Goal: Transaction & Acquisition: Download file/media

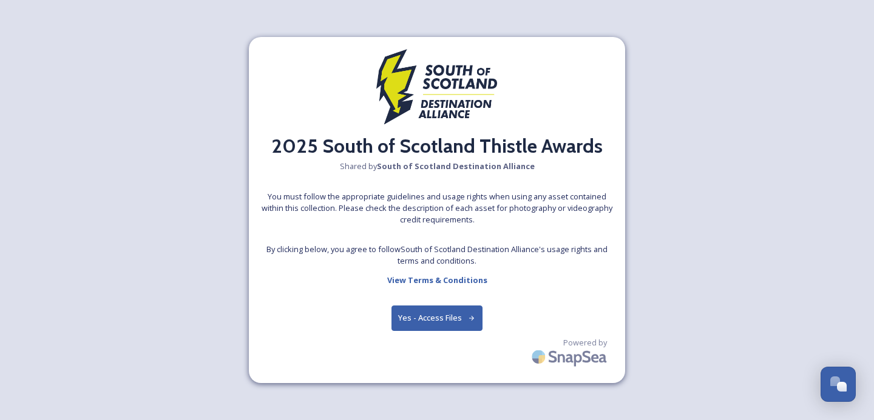
click at [433, 323] on button "Yes - Access Files" at bounding box center [436, 318] width 91 height 25
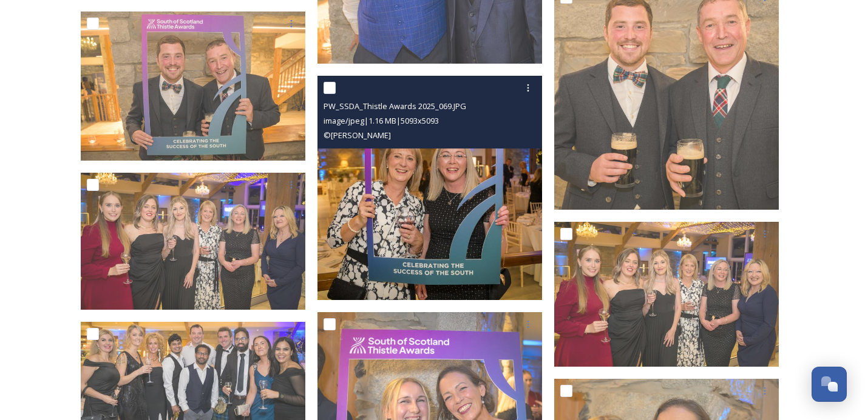
scroll to position [6976, 0]
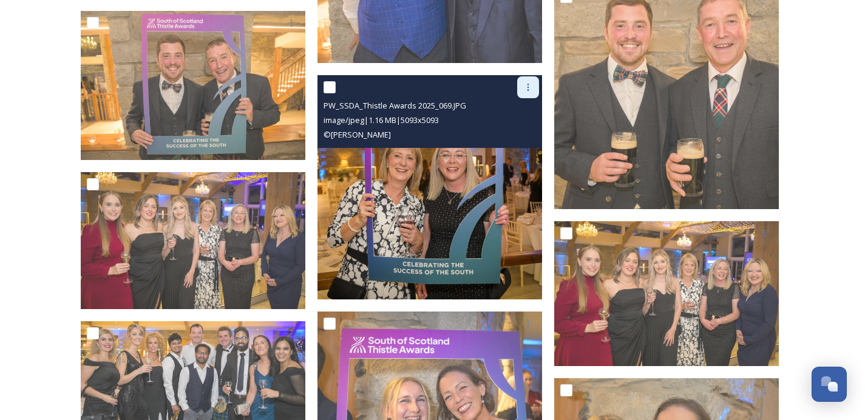
click at [535, 90] on div at bounding box center [528, 87] width 22 height 22
click at [524, 137] on span "Download" at bounding box center [513, 138] width 37 height 12
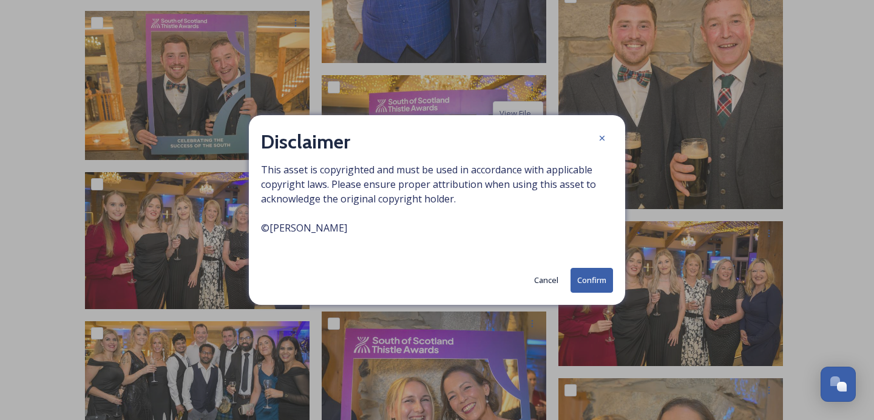
click at [594, 281] on button "Confirm" at bounding box center [591, 280] width 42 height 25
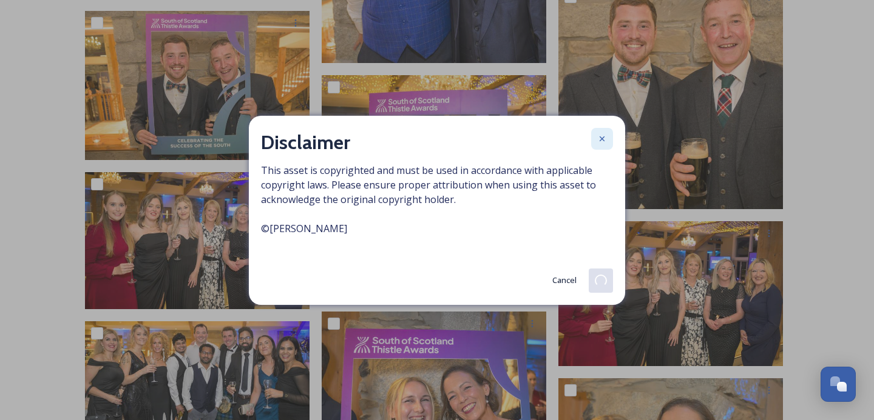
click at [605, 140] on icon at bounding box center [602, 139] width 10 height 10
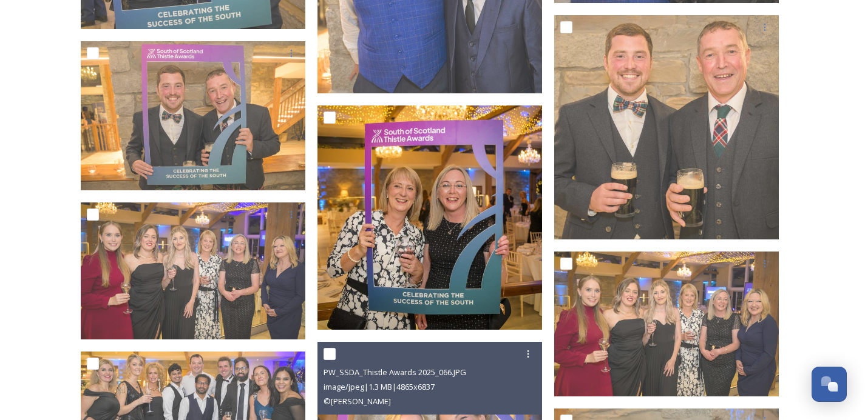
scroll to position [6946, 0]
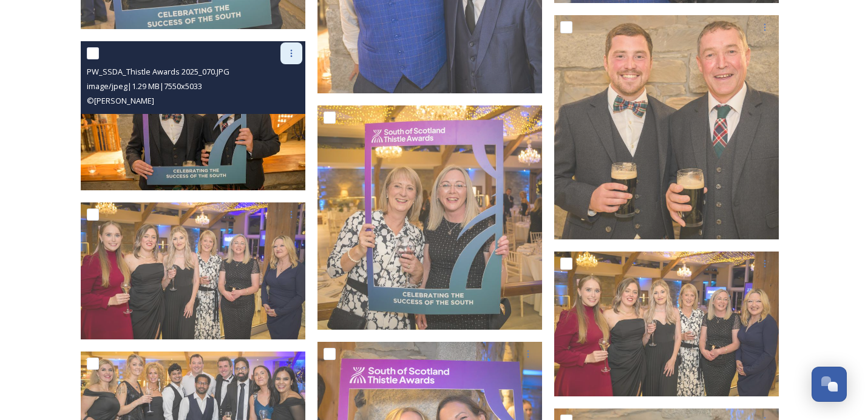
click at [293, 56] on icon at bounding box center [291, 54] width 10 height 10
click at [288, 98] on span "Download" at bounding box center [276, 104] width 37 height 12
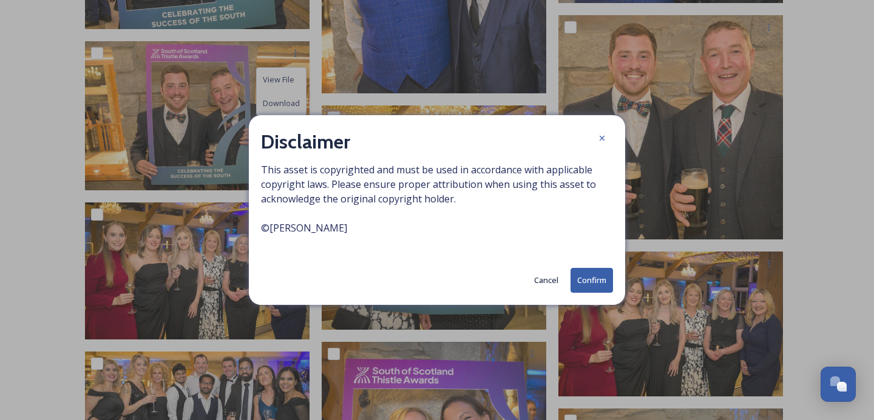
click at [590, 274] on button "Confirm" at bounding box center [591, 280] width 42 height 25
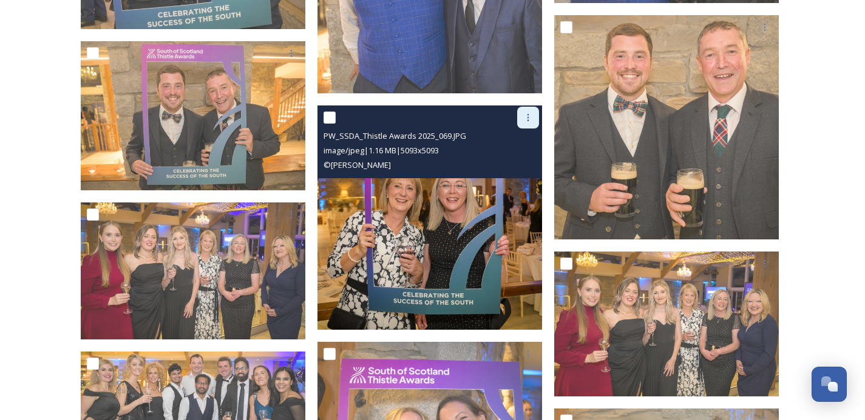
click at [527, 117] on icon at bounding box center [528, 117] width 2 height 7
click at [523, 169] on span "Download" at bounding box center [513, 168] width 37 height 12
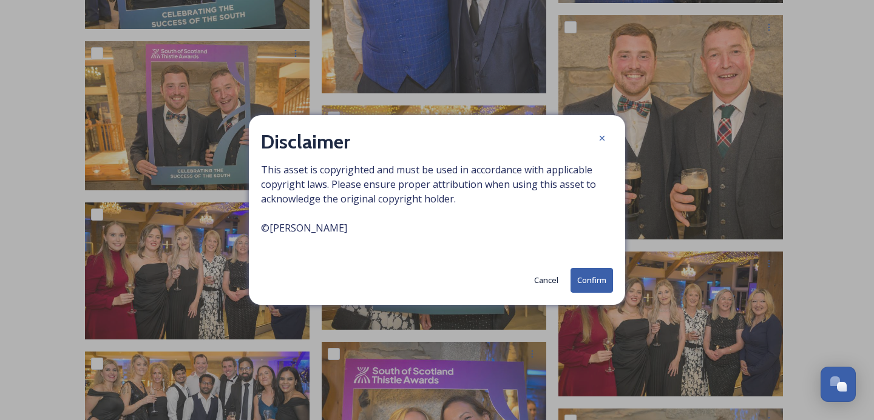
click at [590, 286] on button "Confirm" at bounding box center [591, 280] width 42 height 25
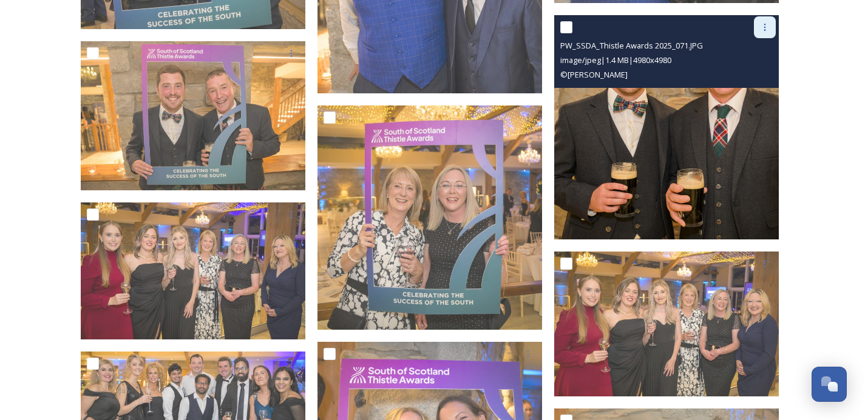
click at [764, 32] on div at bounding box center [765, 27] width 22 height 22
click at [761, 82] on span "Download" at bounding box center [750, 78] width 37 height 12
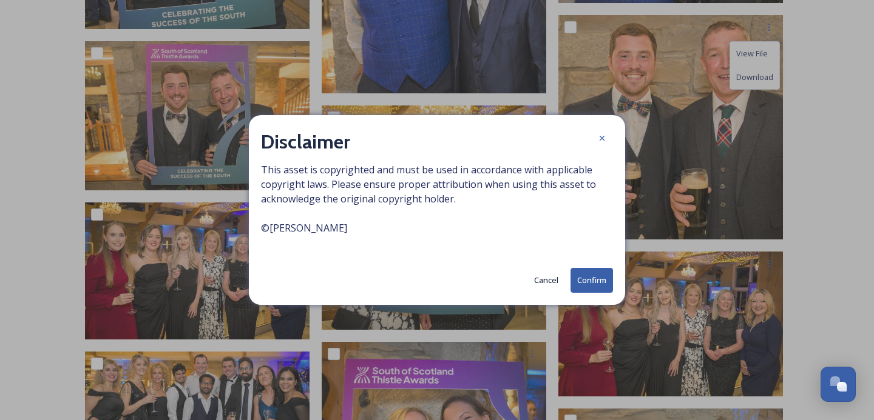
click at [604, 289] on button "Confirm" at bounding box center [591, 280] width 42 height 25
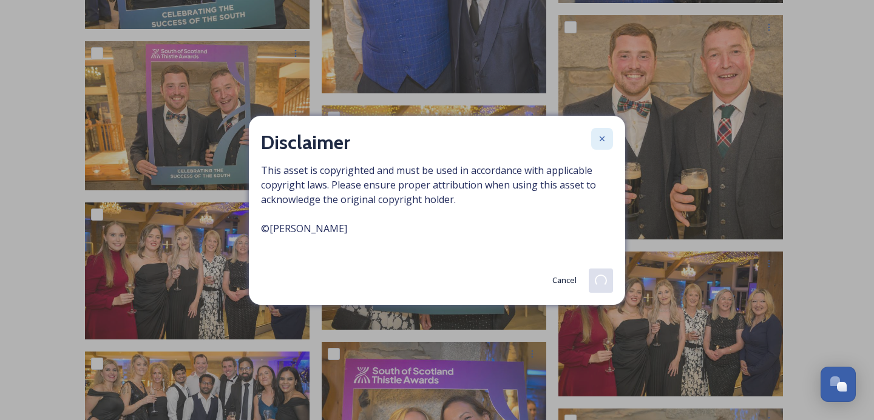
click at [600, 140] on icon at bounding box center [601, 138] width 5 height 5
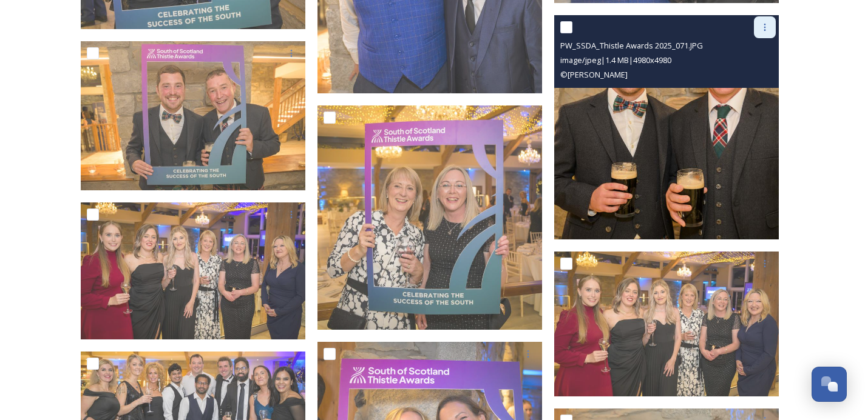
click at [764, 25] on icon at bounding box center [765, 27] width 10 height 10
click at [746, 76] on span "Download" at bounding box center [750, 78] width 37 height 12
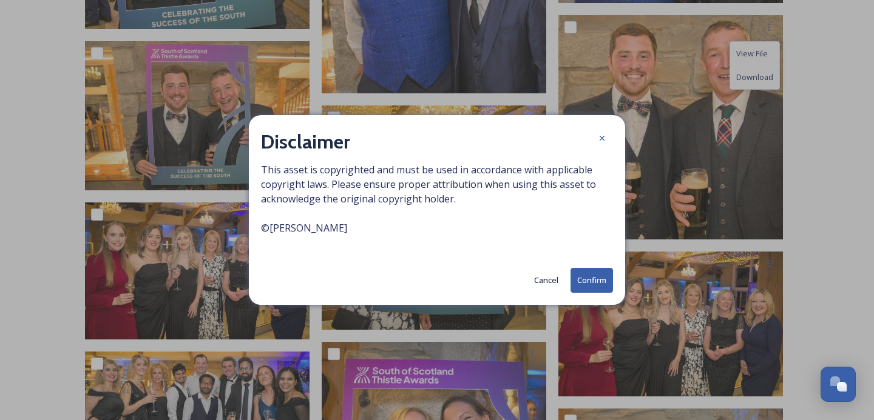
click at [598, 283] on button "Confirm" at bounding box center [591, 280] width 42 height 25
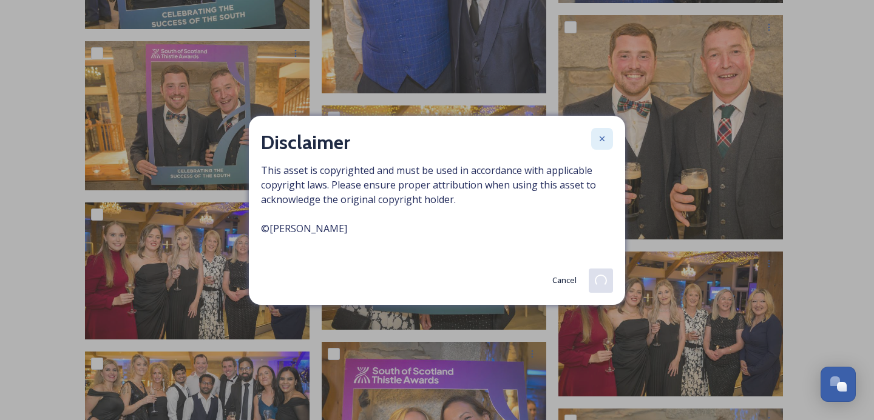
click at [599, 141] on icon at bounding box center [602, 139] width 10 height 10
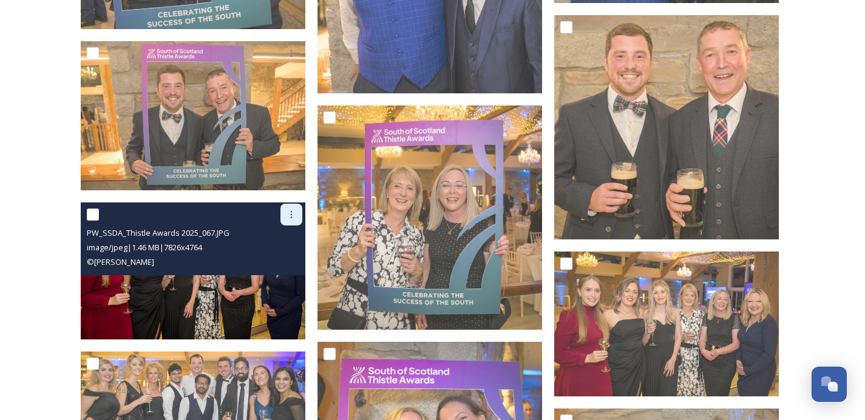
click at [286, 215] on icon at bounding box center [291, 215] width 10 height 10
click at [277, 263] on span "Download" at bounding box center [276, 266] width 37 height 12
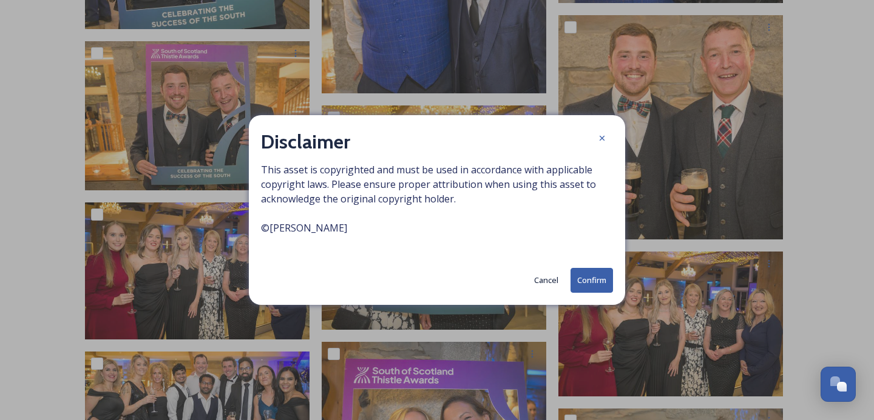
click at [596, 283] on button "Confirm" at bounding box center [591, 280] width 42 height 25
click at [602, 135] on icon at bounding box center [602, 139] width 10 height 10
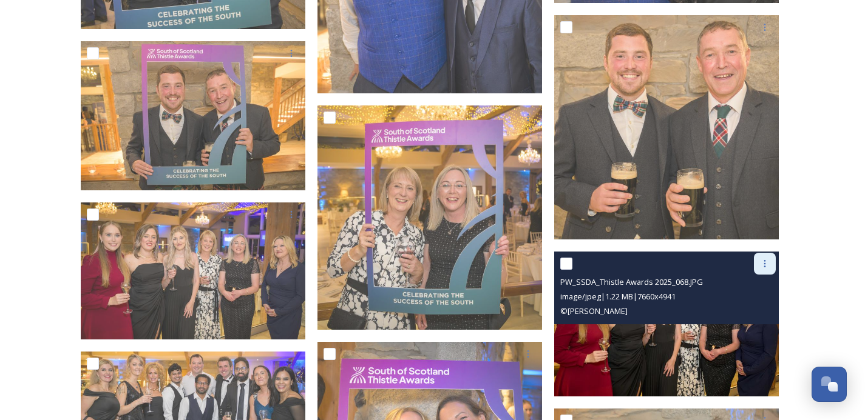
click at [767, 263] on icon at bounding box center [765, 264] width 10 height 10
click at [748, 313] on span "Download" at bounding box center [750, 314] width 37 height 12
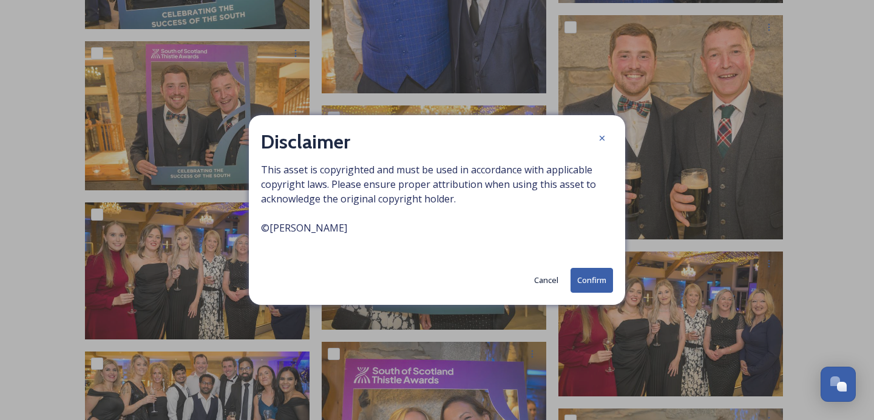
click at [600, 286] on button "Confirm" at bounding box center [591, 280] width 42 height 25
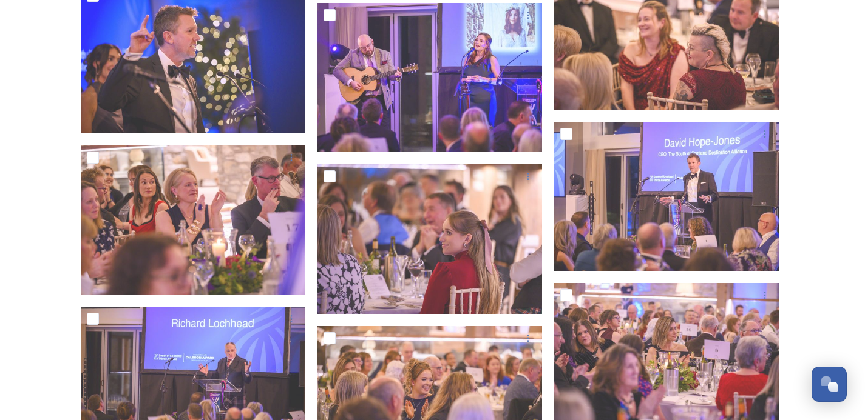
scroll to position [2807, 0]
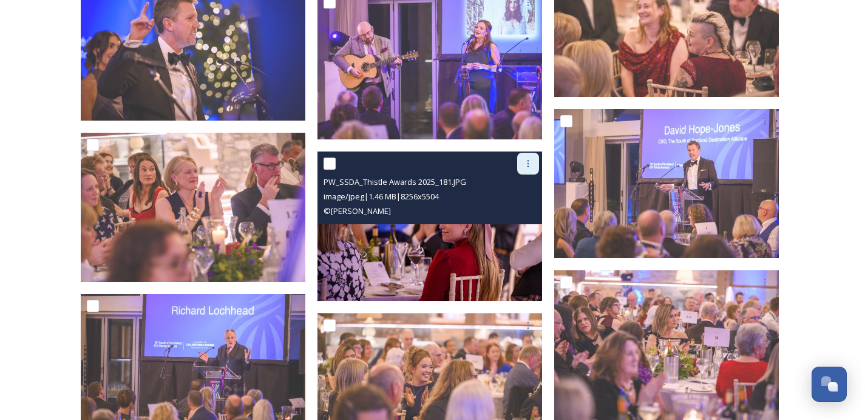
click at [526, 164] on icon at bounding box center [528, 164] width 10 height 10
click at [525, 217] on span "Download" at bounding box center [513, 215] width 37 height 12
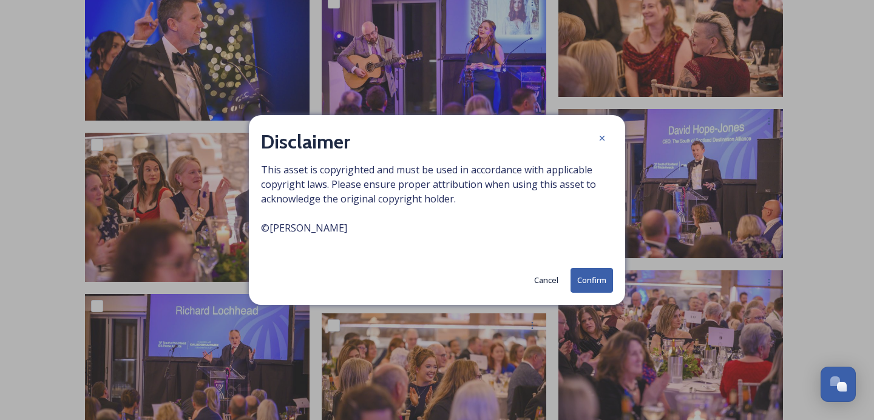
click at [597, 294] on div "Disclaimer This asset is copyrighted and must be used in accordance with applic…" at bounding box center [437, 210] width 376 height 190
click at [578, 289] on button "Confirm" at bounding box center [591, 280] width 42 height 25
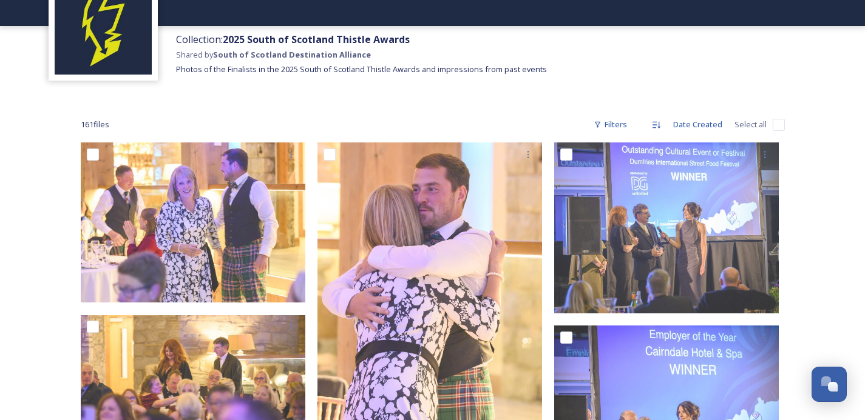
scroll to position [119, 0]
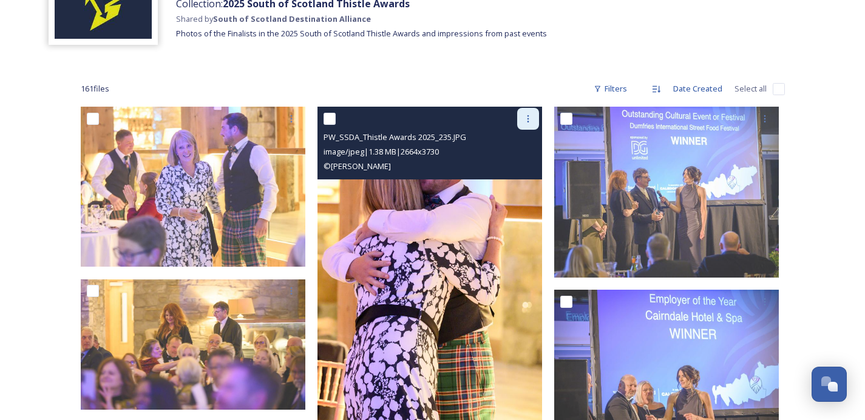
click at [531, 121] on icon at bounding box center [528, 119] width 10 height 10
click at [525, 172] on span "Download" at bounding box center [513, 169] width 37 height 12
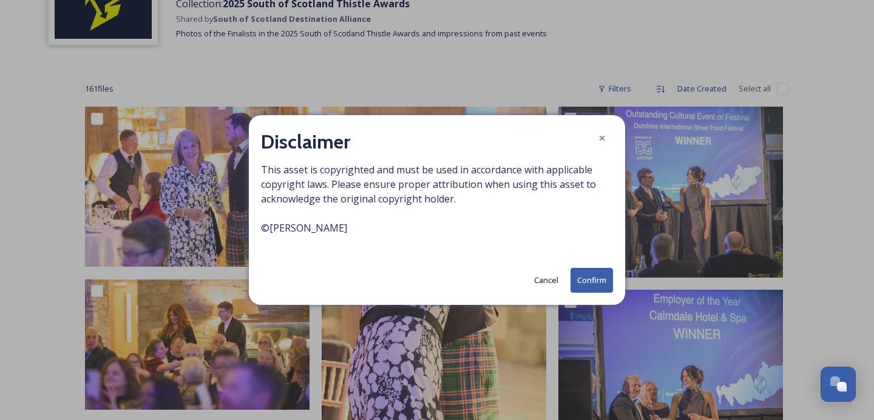
click at [602, 288] on button "Confirm" at bounding box center [591, 280] width 42 height 25
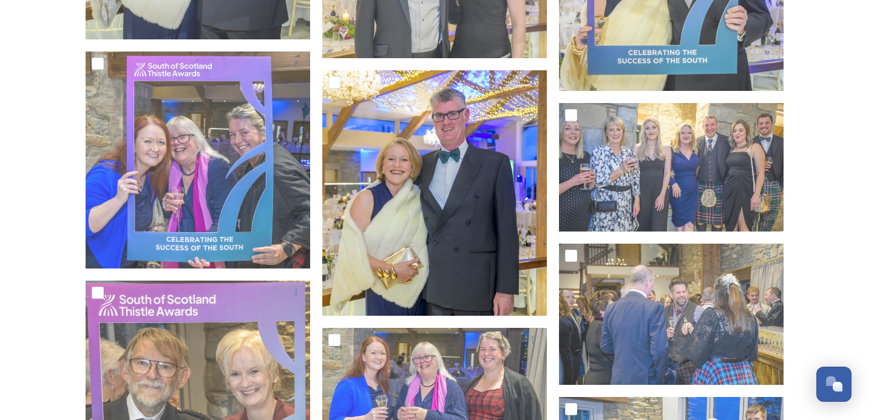
scroll to position [8421, 0]
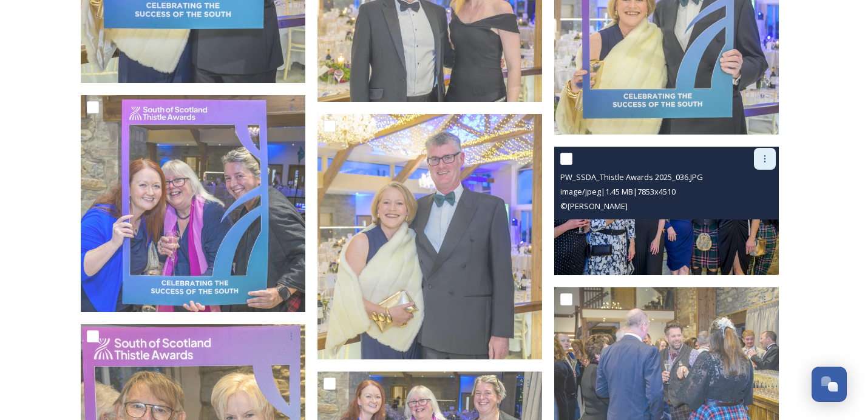
click at [764, 152] on div at bounding box center [765, 159] width 22 height 22
click at [752, 212] on span "Download" at bounding box center [750, 209] width 37 height 12
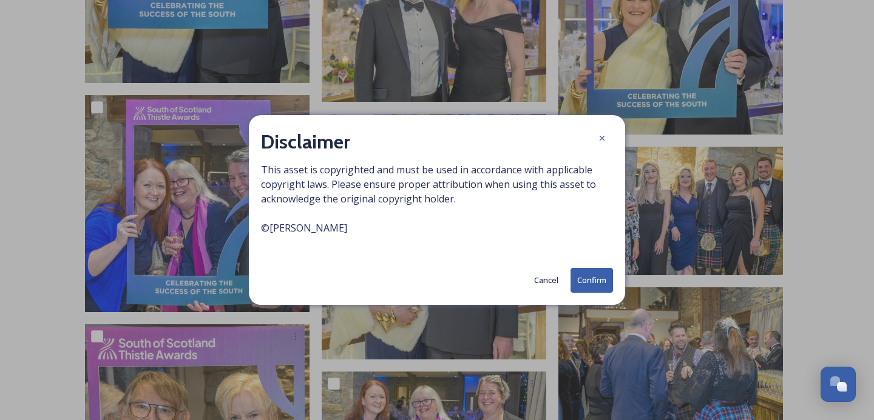
click at [600, 284] on button "Confirm" at bounding box center [591, 280] width 42 height 25
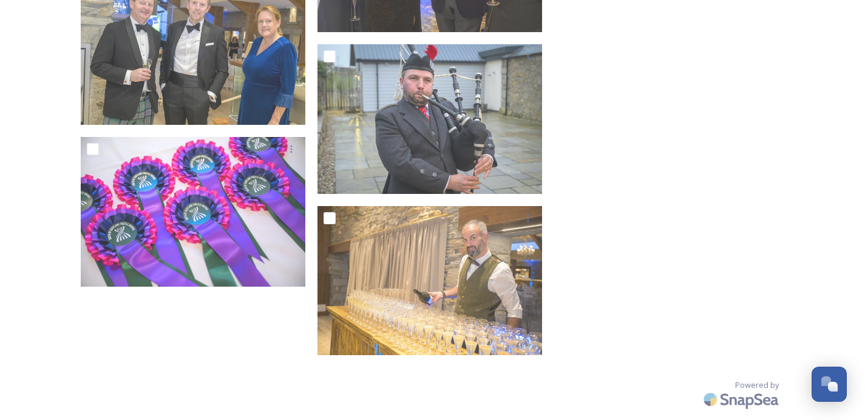
scroll to position [9710, 0]
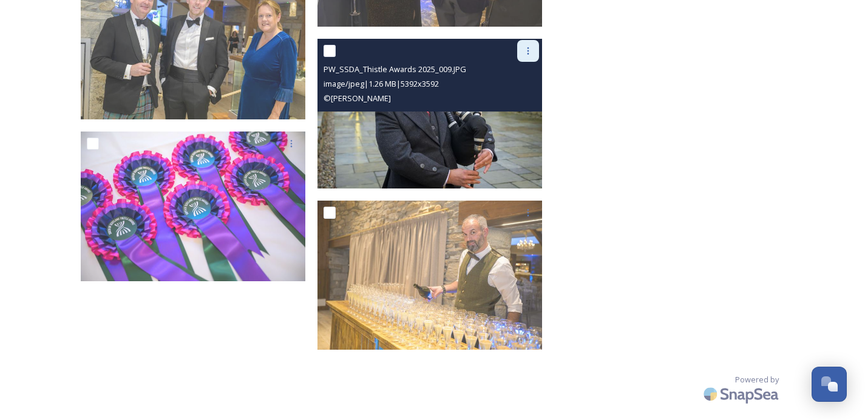
click at [531, 52] on icon at bounding box center [528, 51] width 10 height 10
click at [518, 102] on span "Download" at bounding box center [513, 102] width 37 height 12
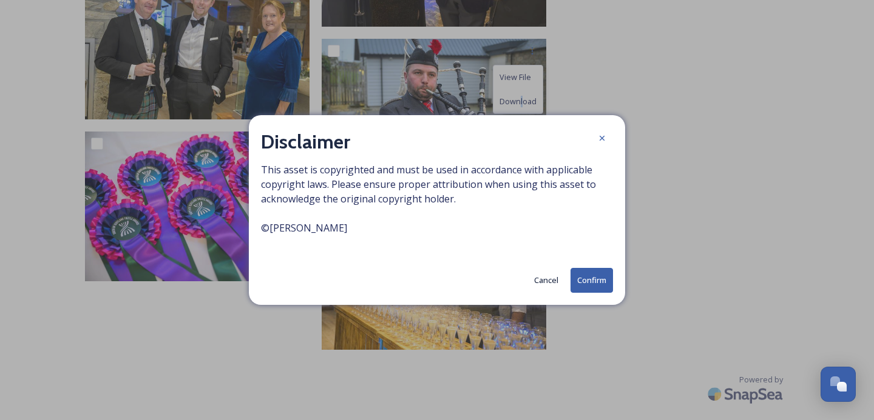
drag, startPoint x: 601, startPoint y: 285, endPoint x: 608, endPoint y: 282, distance: 7.3
click at [601, 285] on button "Confirm" at bounding box center [591, 280] width 42 height 25
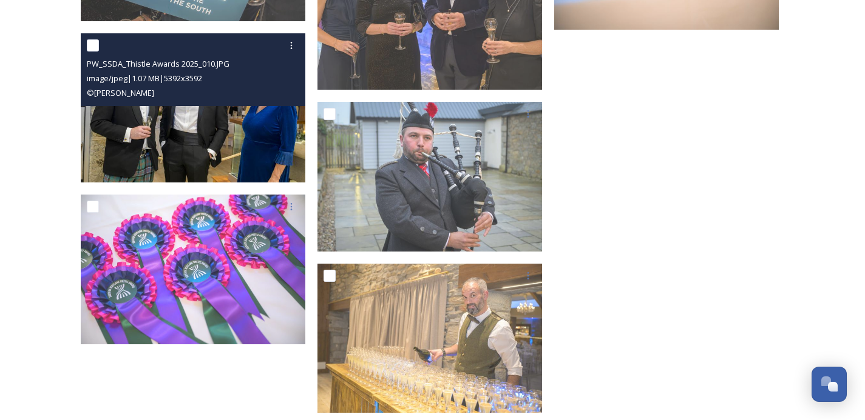
scroll to position [9626, 0]
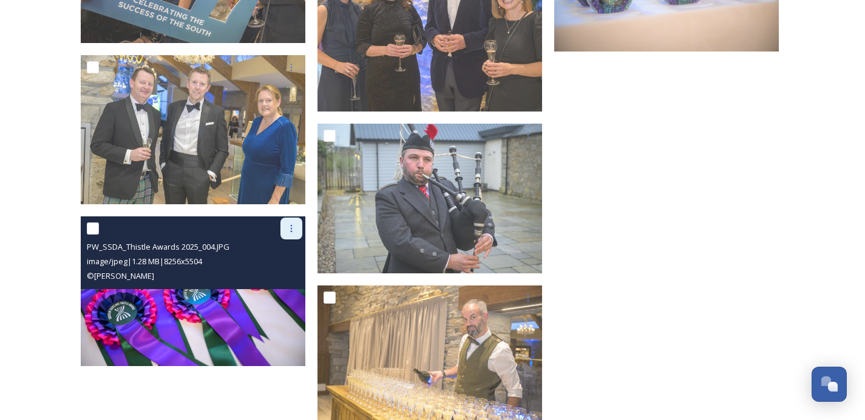
click at [285, 227] on div at bounding box center [291, 229] width 22 height 22
click at [278, 278] on span "Download" at bounding box center [276, 280] width 37 height 12
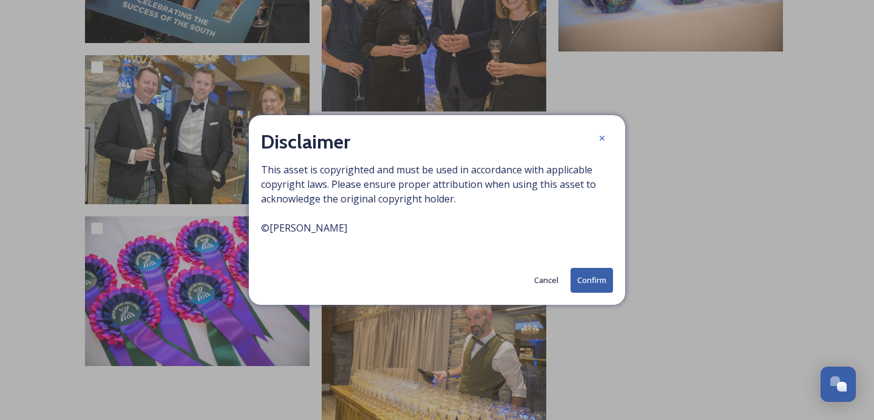
click at [586, 280] on button "Confirm" at bounding box center [591, 280] width 42 height 25
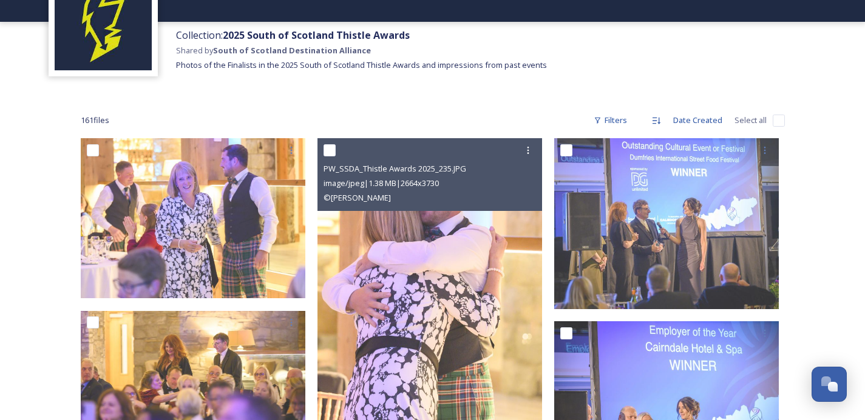
scroll to position [0, 0]
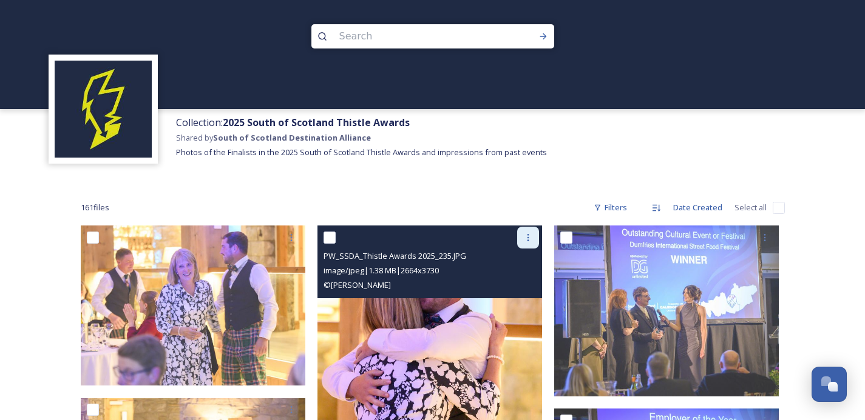
click at [531, 238] on icon at bounding box center [528, 238] width 10 height 10
click at [515, 288] on span "Download" at bounding box center [513, 288] width 37 height 12
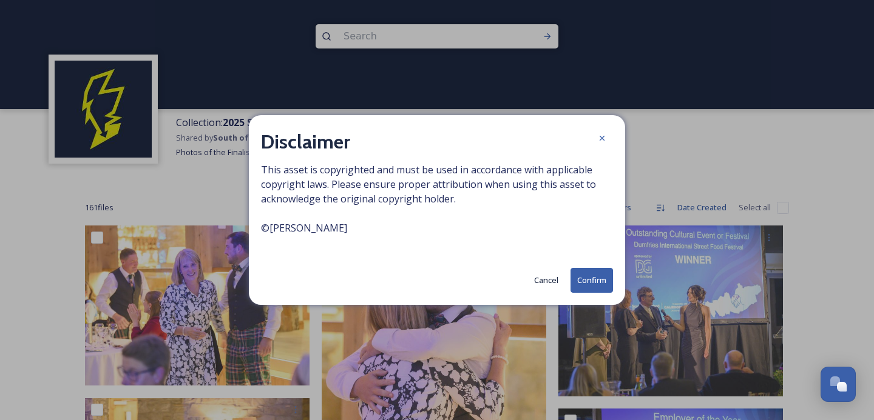
click at [579, 292] on button "Confirm" at bounding box center [591, 280] width 42 height 25
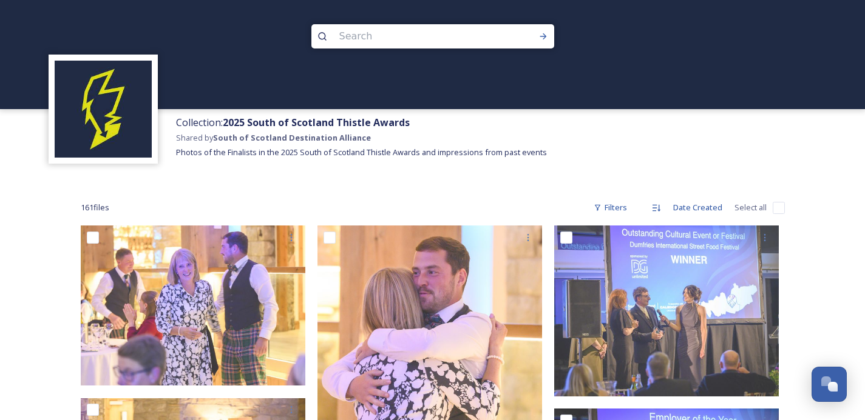
click at [448, 197] on div "161 file s Filters Date Created Select all" at bounding box center [433, 208] width 704 height 24
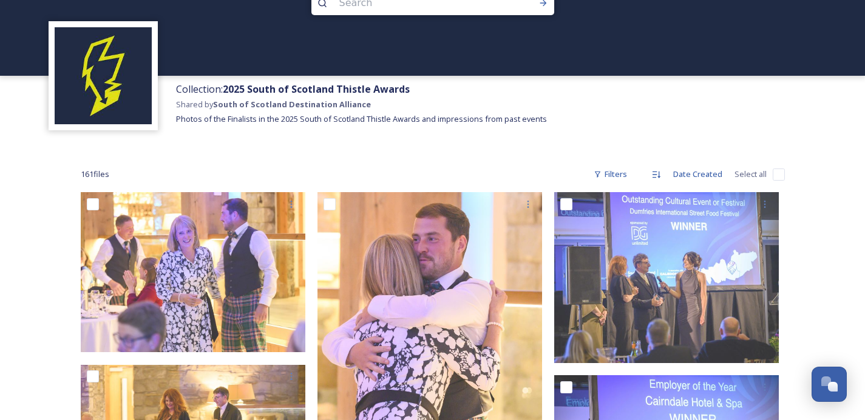
scroll to position [186, 0]
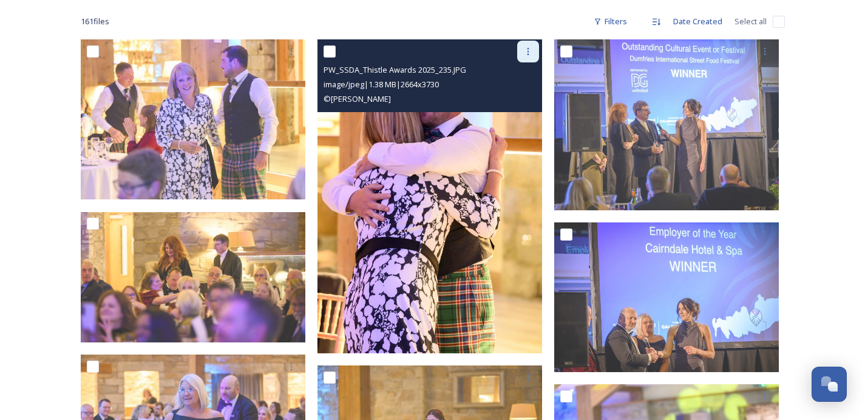
click at [531, 47] on icon at bounding box center [528, 52] width 10 height 10
click at [521, 104] on span "Download" at bounding box center [513, 102] width 37 height 12
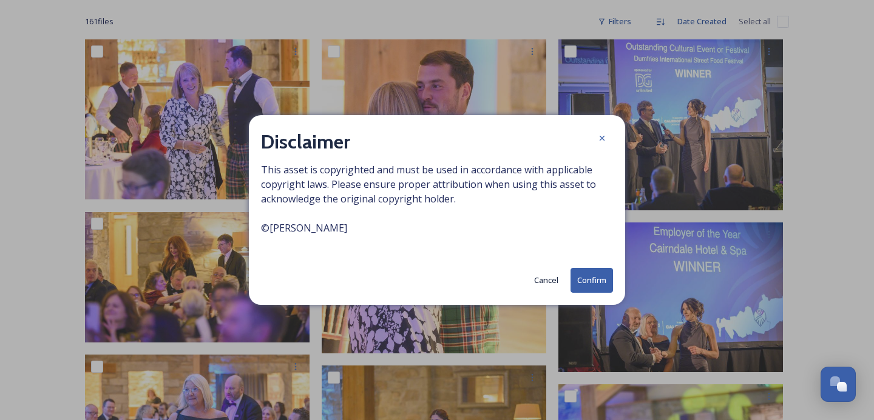
click at [595, 274] on button "Confirm" at bounding box center [591, 280] width 42 height 25
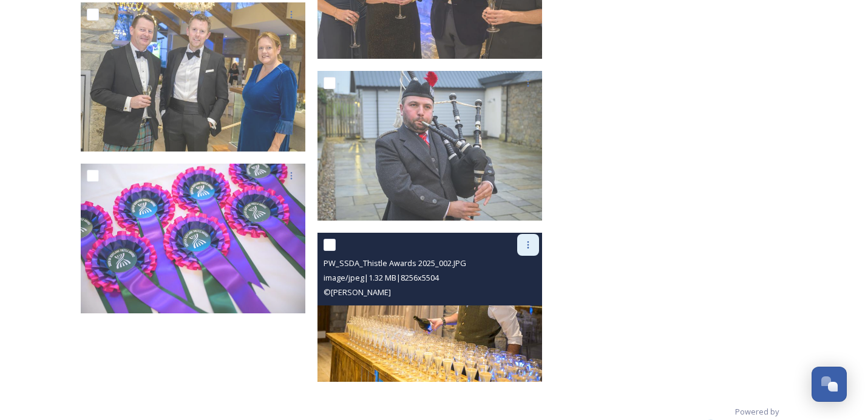
scroll to position [9710, 0]
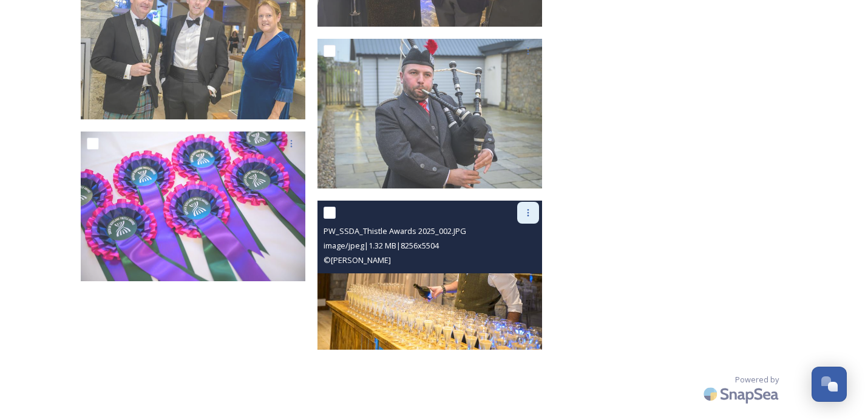
click at [530, 217] on icon at bounding box center [528, 213] width 10 height 10
click at [531, 260] on span "Download" at bounding box center [513, 263] width 37 height 12
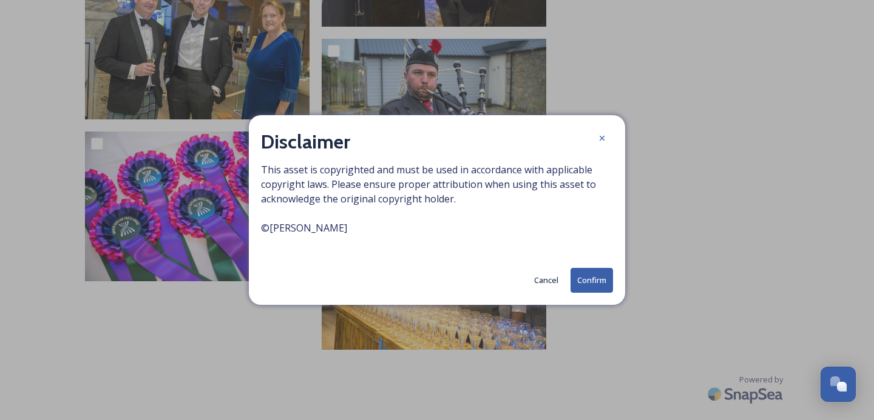
click at [584, 277] on button "Confirm" at bounding box center [591, 280] width 42 height 25
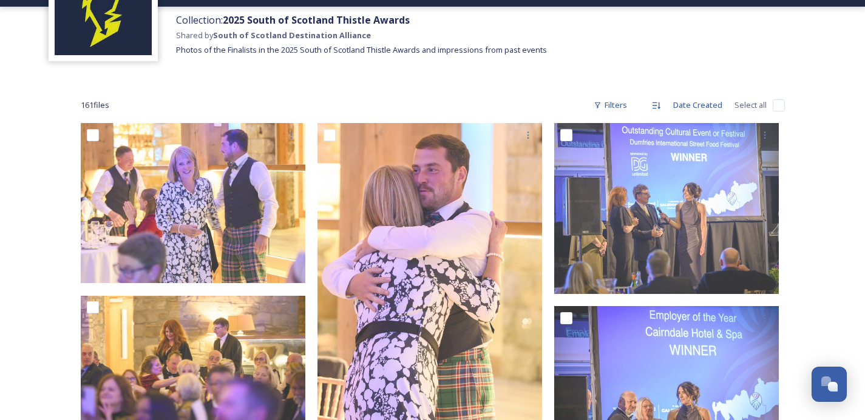
scroll to position [102, 0]
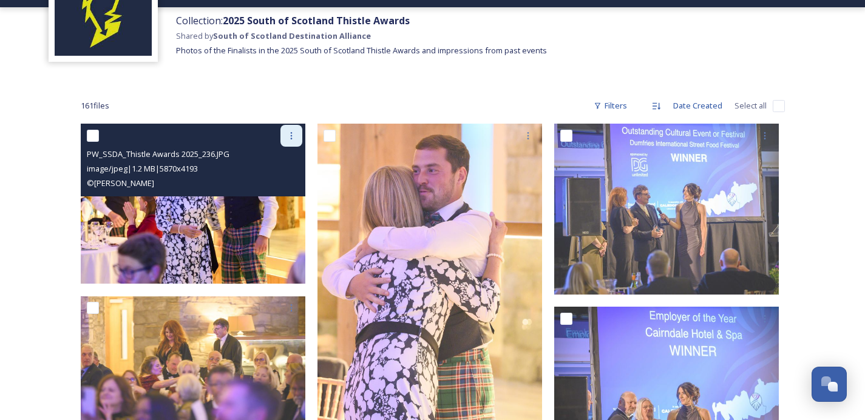
click at [290, 142] on div at bounding box center [291, 136] width 22 height 22
click at [288, 158] on span "View File" at bounding box center [274, 163] width 32 height 12
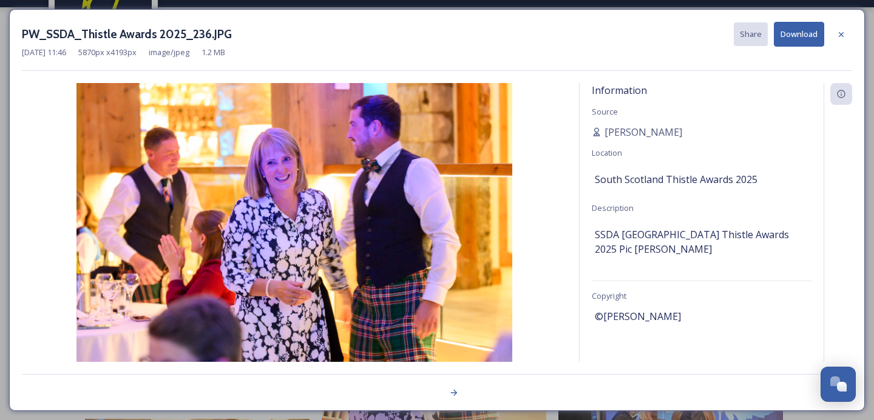
click at [812, 42] on button "Download" at bounding box center [799, 34] width 50 height 25
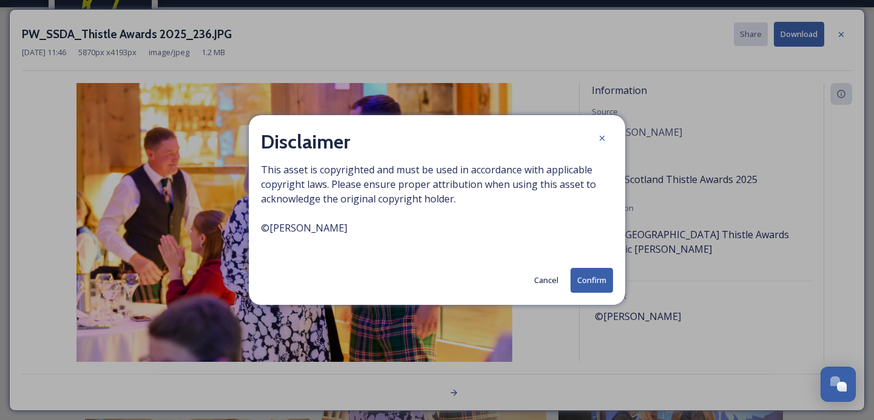
click at [597, 282] on button "Confirm" at bounding box center [591, 280] width 42 height 25
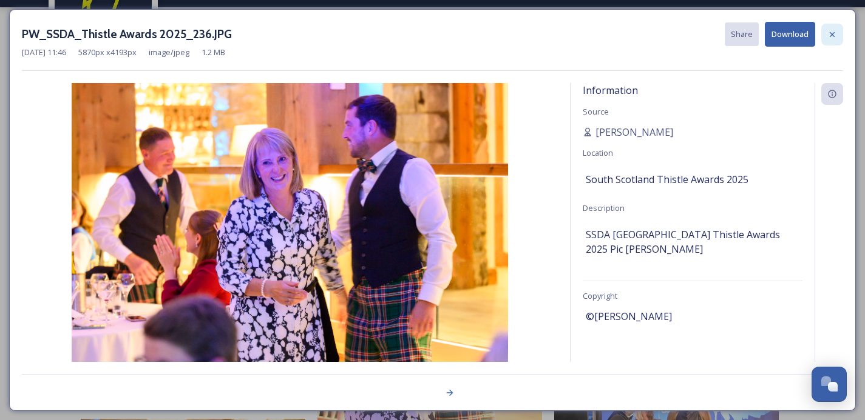
click at [833, 35] on icon at bounding box center [832, 35] width 10 height 10
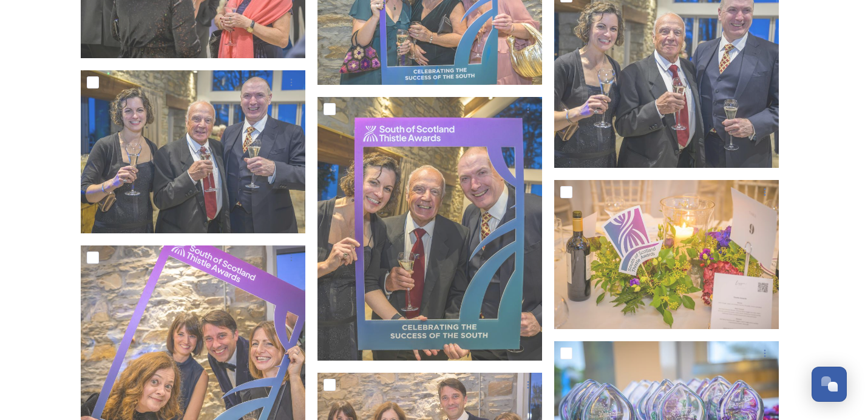
scroll to position [9465, 0]
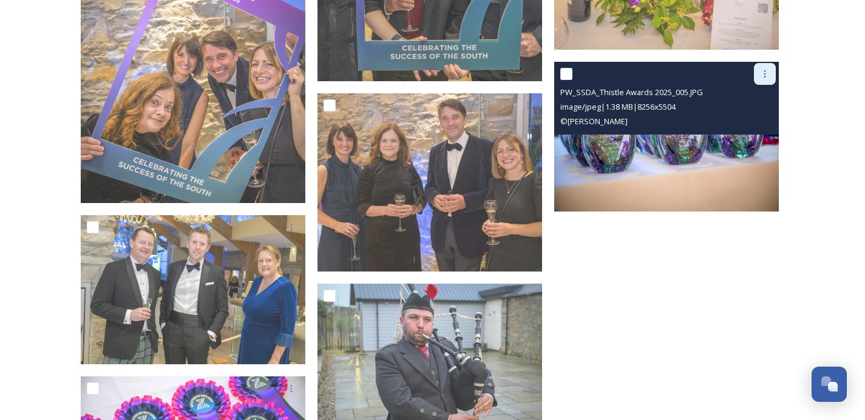
click at [764, 73] on icon at bounding box center [764, 73] width 2 height 7
click at [762, 120] on span "Download" at bounding box center [750, 125] width 37 height 12
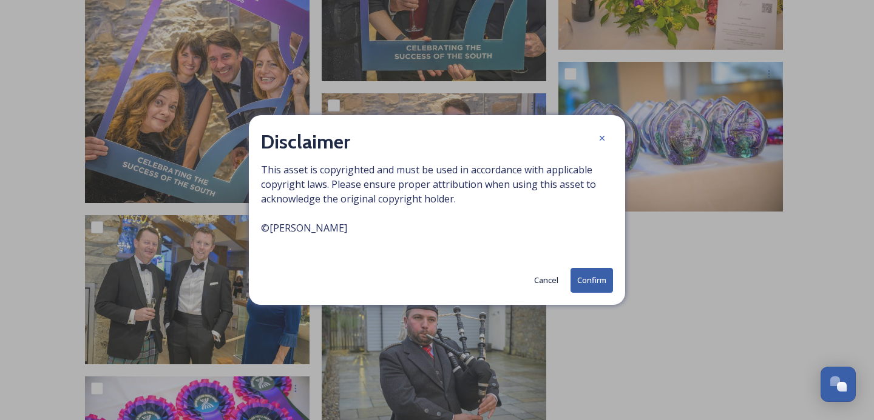
click at [587, 278] on button "Confirm" at bounding box center [591, 280] width 42 height 25
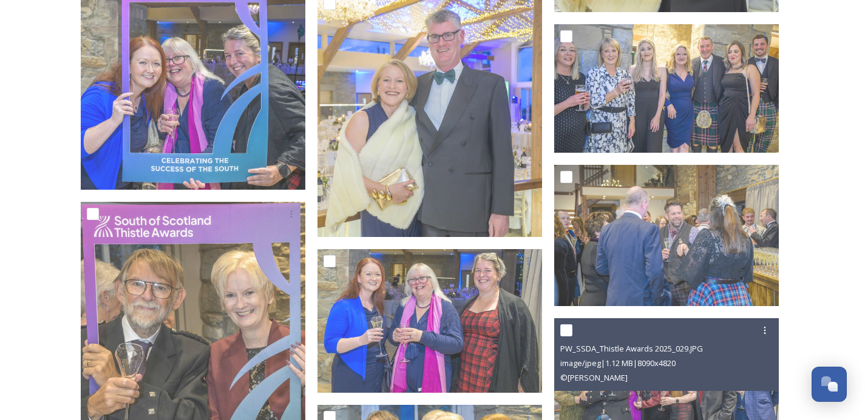
scroll to position [8479, 0]
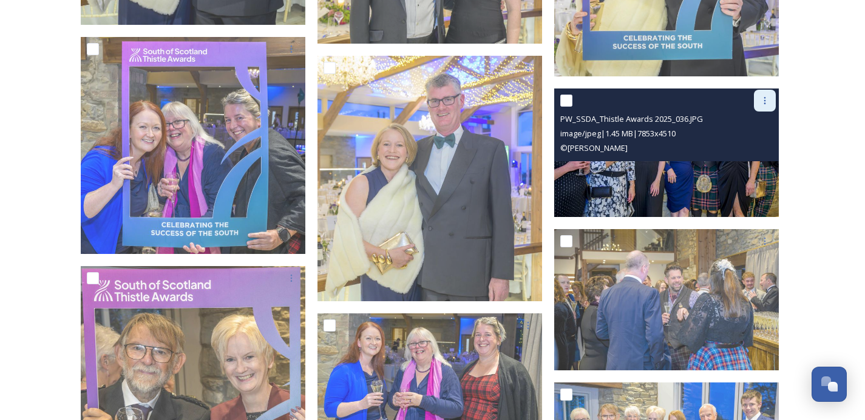
click at [763, 100] on icon at bounding box center [765, 101] width 10 height 10
click at [757, 123] on span "View File" at bounding box center [748, 127] width 32 height 12
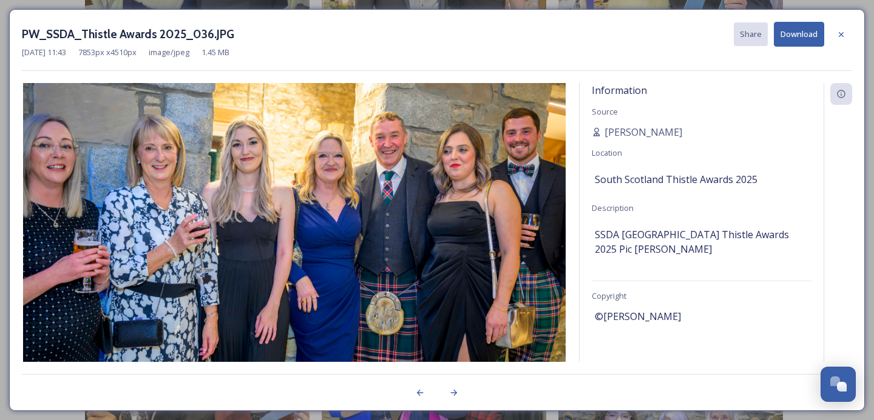
click at [800, 33] on button "Download" at bounding box center [799, 34] width 50 height 25
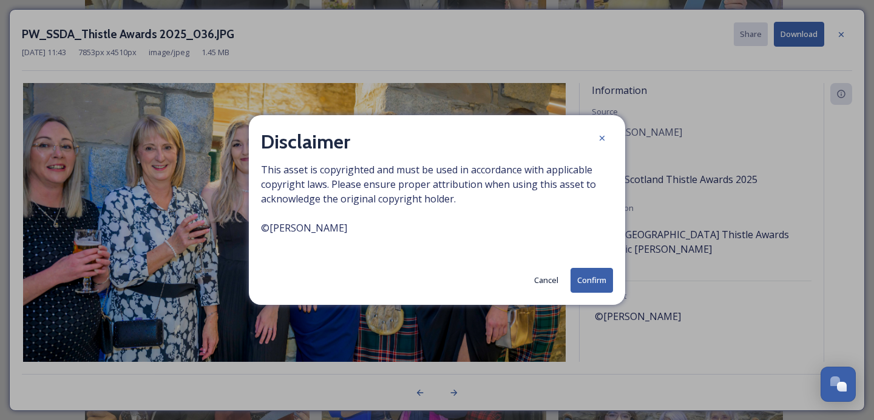
click at [603, 288] on button "Confirm" at bounding box center [591, 280] width 42 height 25
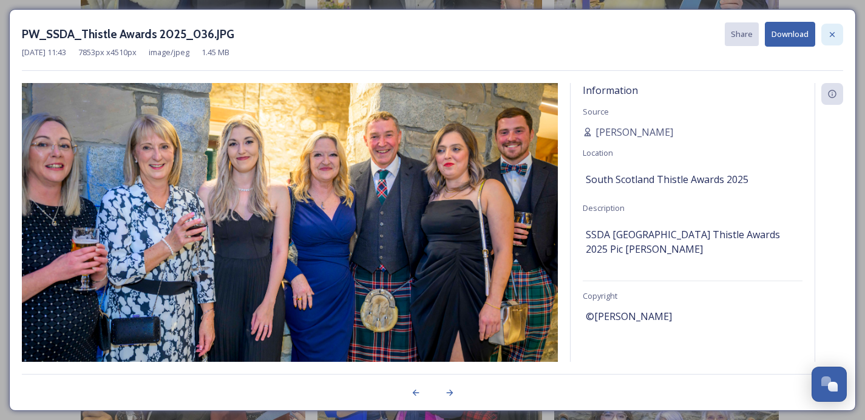
click at [827, 32] on icon at bounding box center [832, 35] width 10 height 10
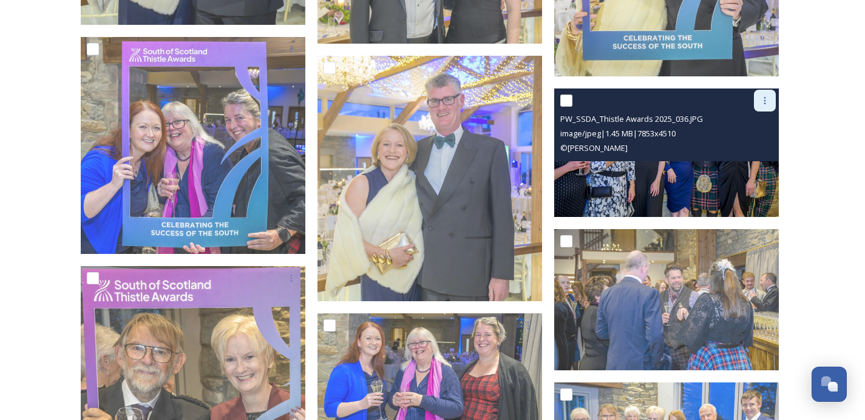
click at [760, 100] on icon at bounding box center [765, 101] width 10 height 10
click at [756, 121] on span "View File" at bounding box center [748, 127] width 32 height 12
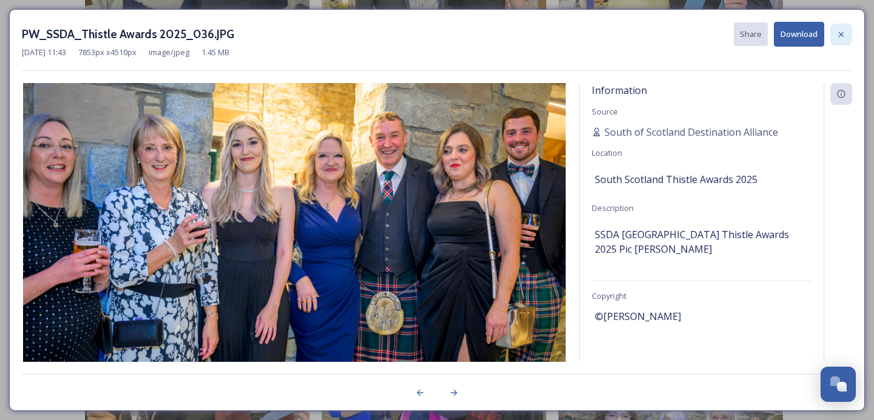
click at [847, 34] on div at bounding box center [841, 35] width 22 height 22
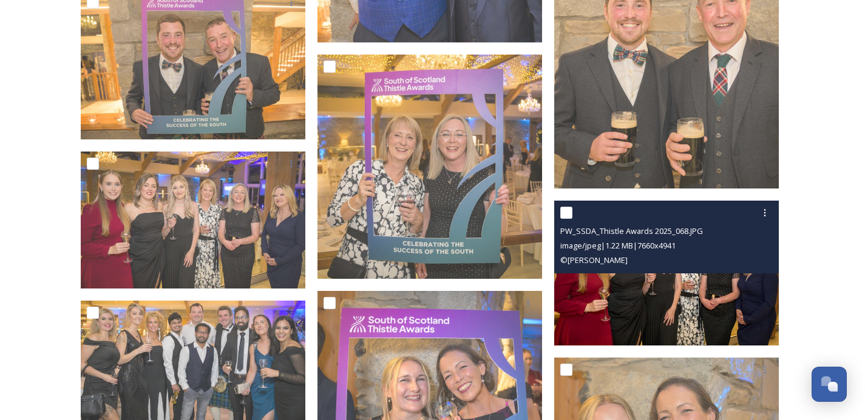
scroll to position [6986, 0]
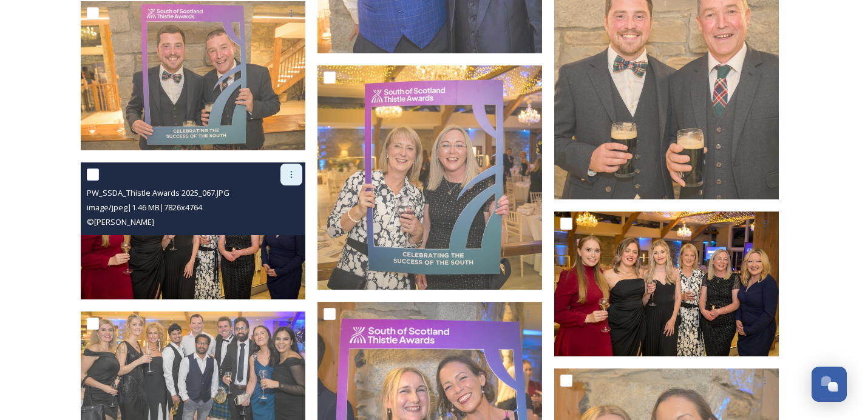
click at [287, 172] on icon at bounding box center [291, 175] width 10 height 10
click at [283, 204] on span "View File" at bounding box center [274, 201] width 32 height 12
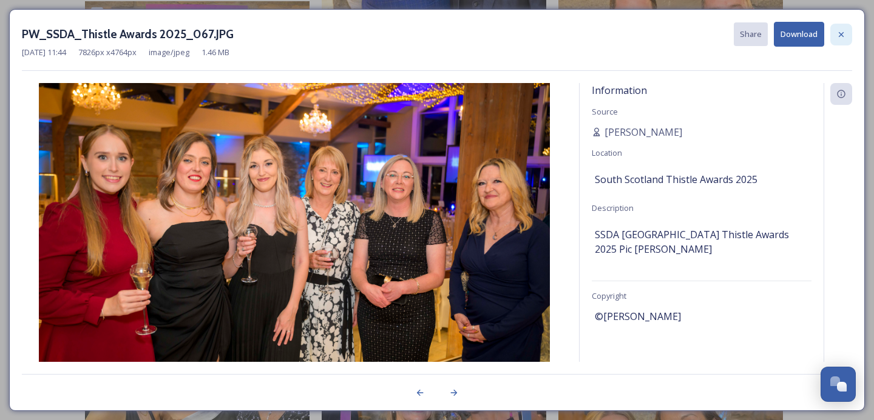
click at [847, 32] on div at bounding box center [841, 35] width 22 height 22
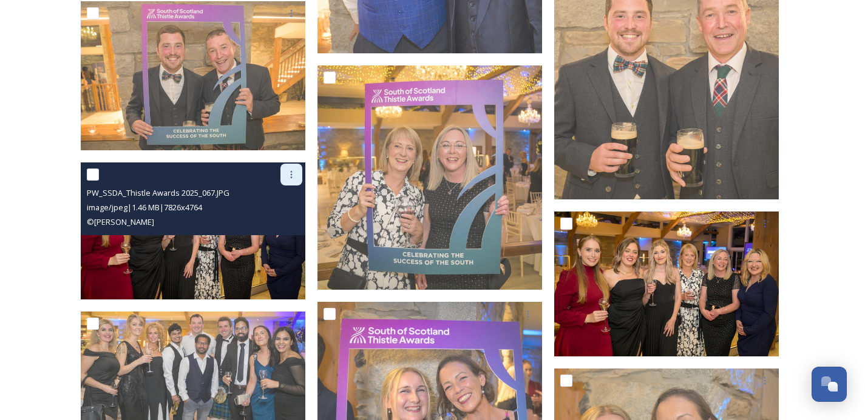
click at [290, 170] on icon at bounding box center [291, 175] width 10 height 10
click at [286, 223] on span "Download" at bounding box center [276, 226] width 37 height 12
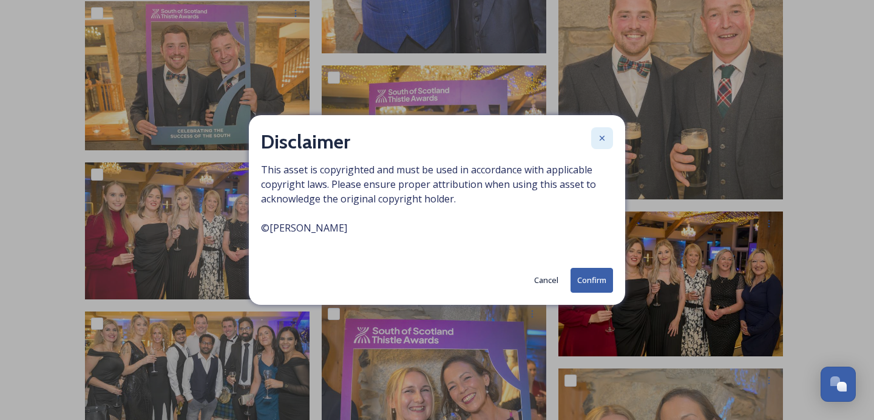
click at [602, 141] on icon at bounding box center [602, 138] width 10 height 10
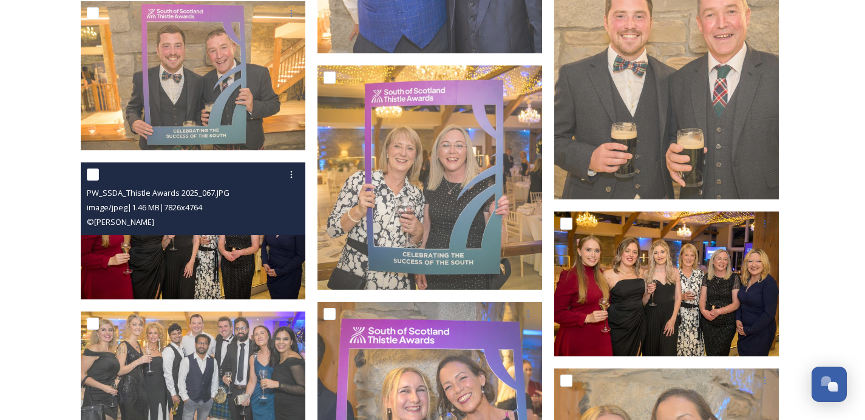
click at [244, 177] on div at bounding box center [194, 175] width 215 height 22
click at [254, 274] on img at bounding box center [193, 231] width 224 height 137
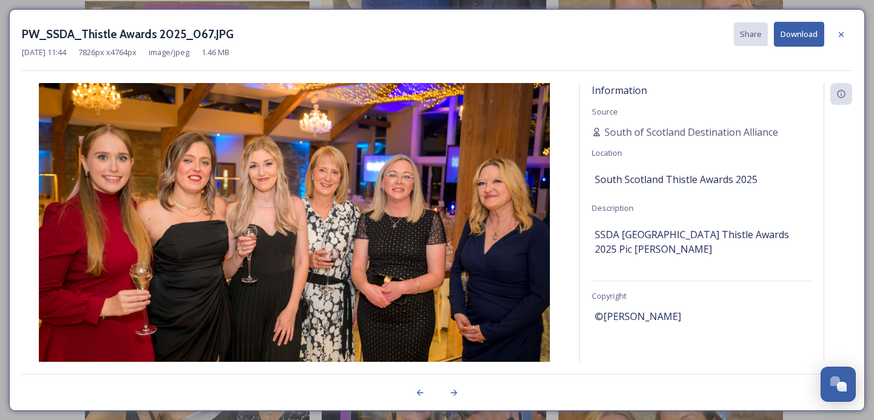
click at [289, 31] on div "PW_SSDA_Thistle Awards 2025_067.JPG Share Download" at bounding box center [437, 34] width 830 height 25
click at [843, 34] on icon at bounding box center [841, 35] width 10 height 10
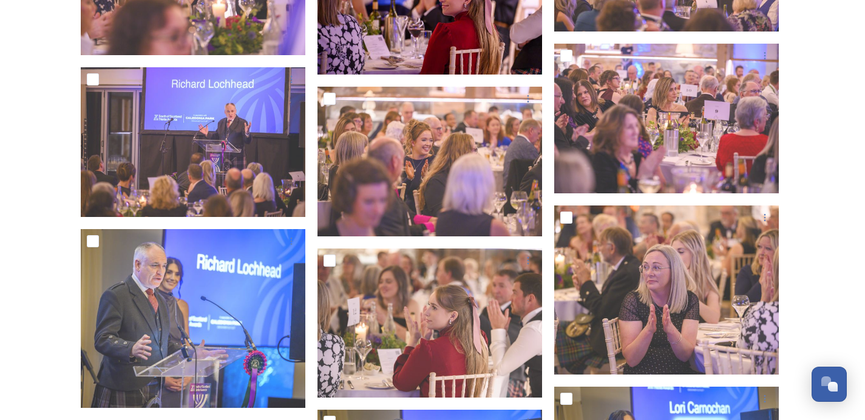
scroll to position [3077, 0]
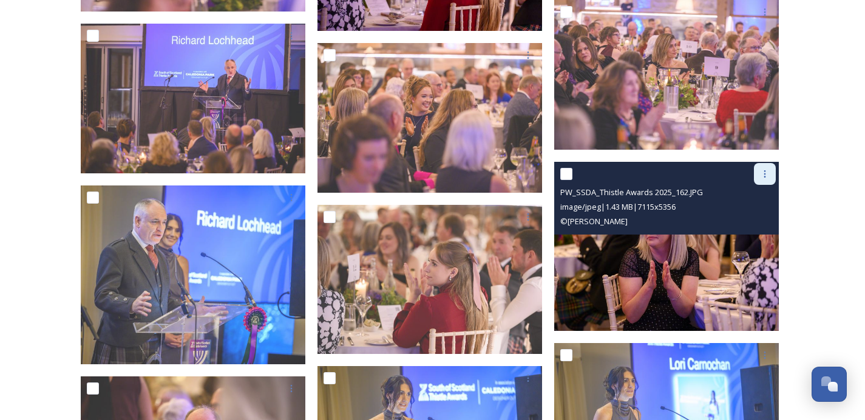
click at [767, 177] on icon at bounding box center [765, 174] width 10 height 10
click at [761, 204] on span "View File" at bounding box center [748, 201] width 32 height 12
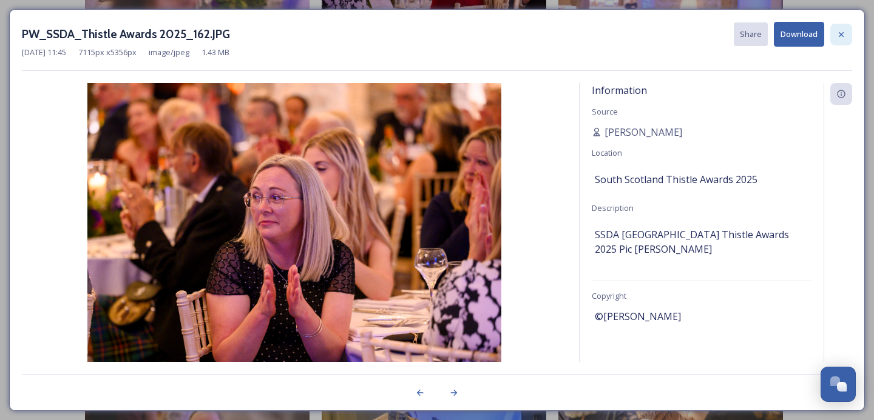
click at [844, 36] on icon at bounding box center [841, 35] width 10 height 10
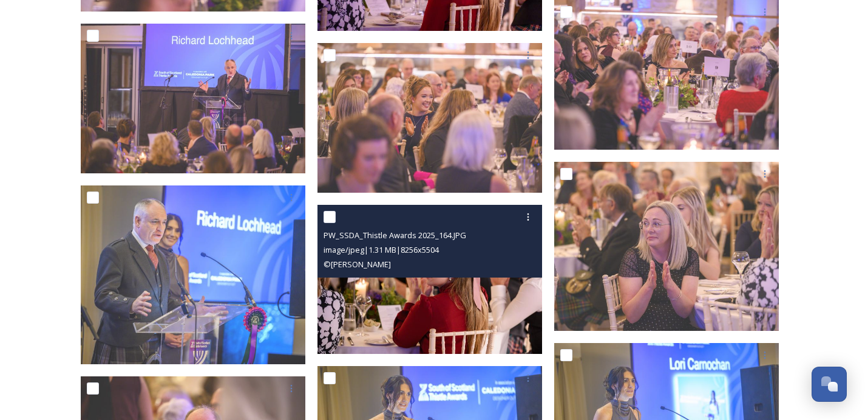
click at [508, 309] on img at bounding box center [429, 280] width 224 height 150
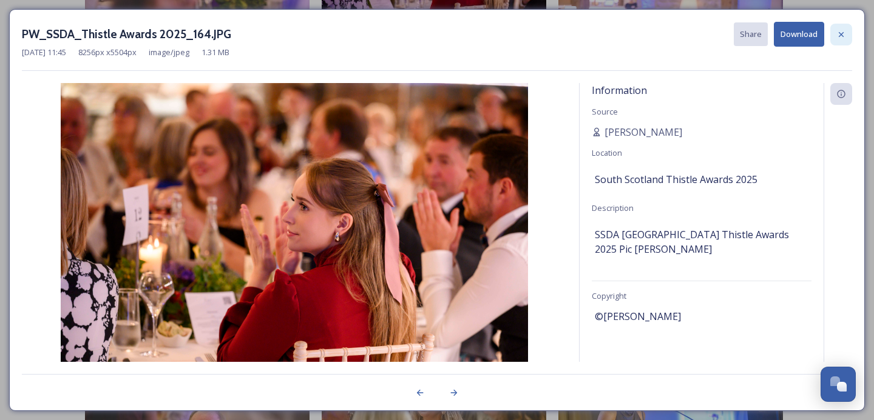
click at [837, 36] on icon at bounding box center [841, 35] width 10 height 10
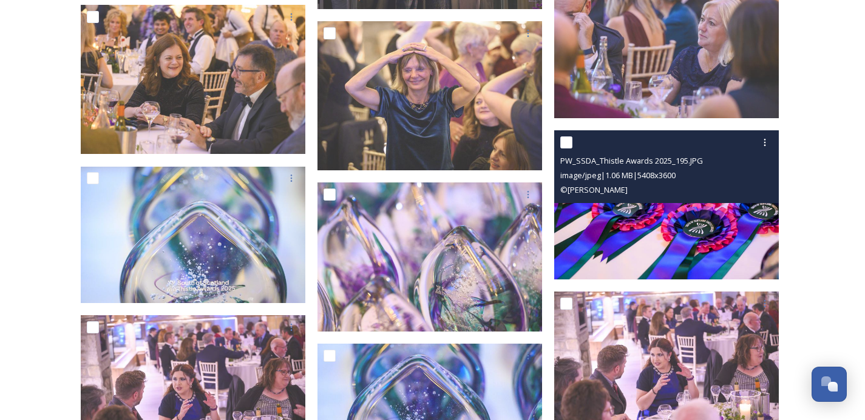
scroll to position [2309, 0]
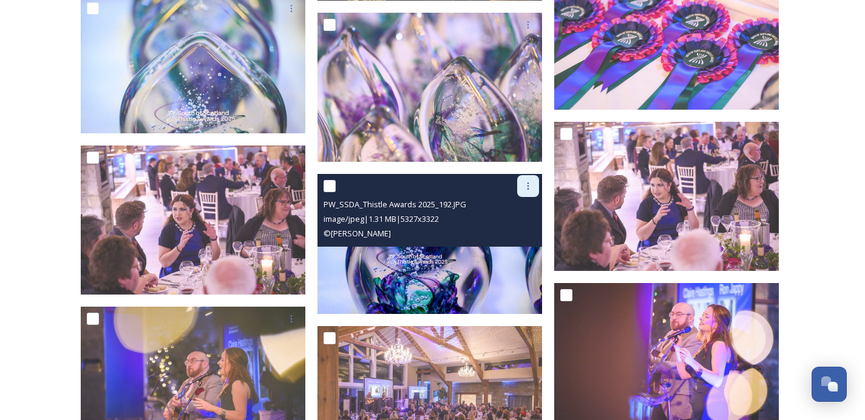
click at [524, 183] on icon at bounding box center [528, 186] width 10 height 10
click at [531, 213] on div "View File" at bounding box center [513, 213] width 49 height 24
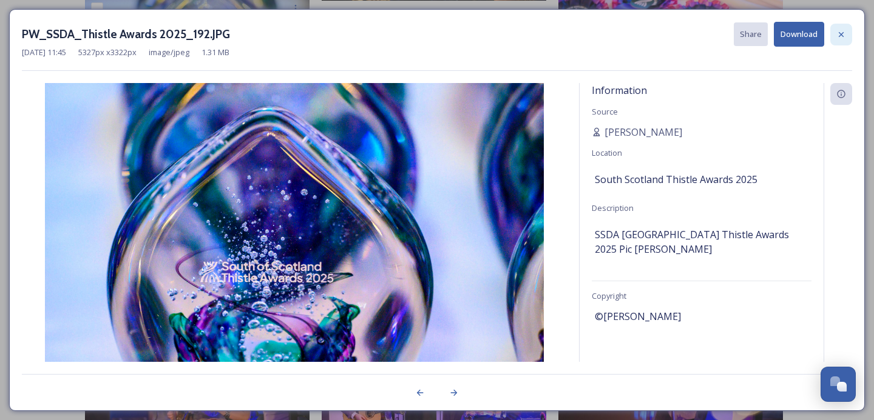
click at [843, 36] on icon at bounding box center [840, 34] width 5 height 5
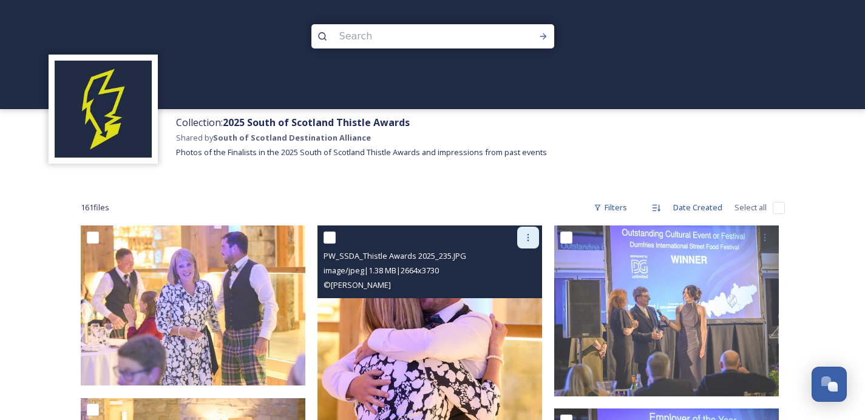
click at [519, 237] on div at bounding box center [528, 238] width 22 height 22
click at [515, 262] on span "View File" at bounding box center [511, 264] width 32 height 12
